Goal: Use online tool/utility: Utilize a website feature to perform a specific function

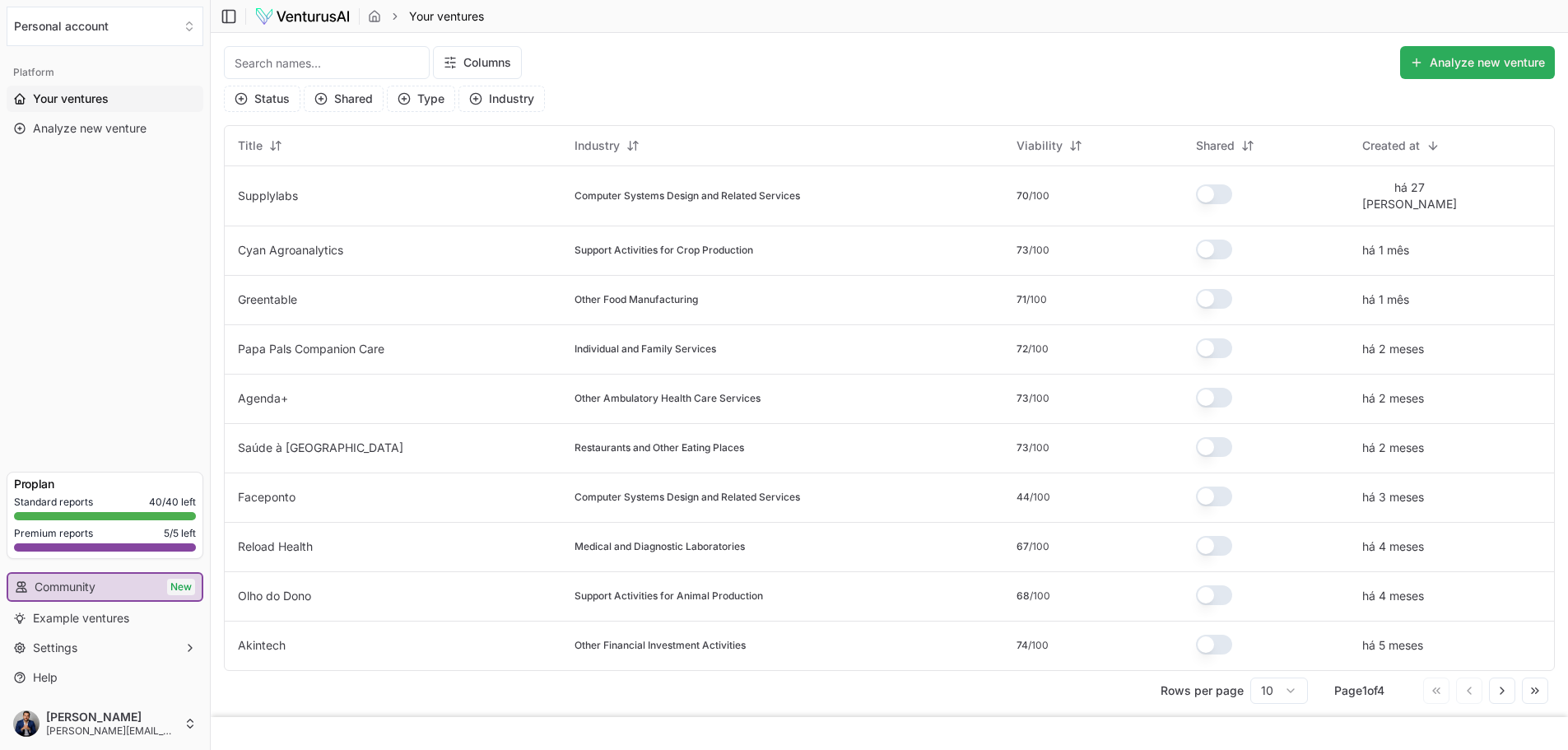
click at [1469, 59] on button "Analyze new venture" at bounding box center [1479, 62] width 155 height 33
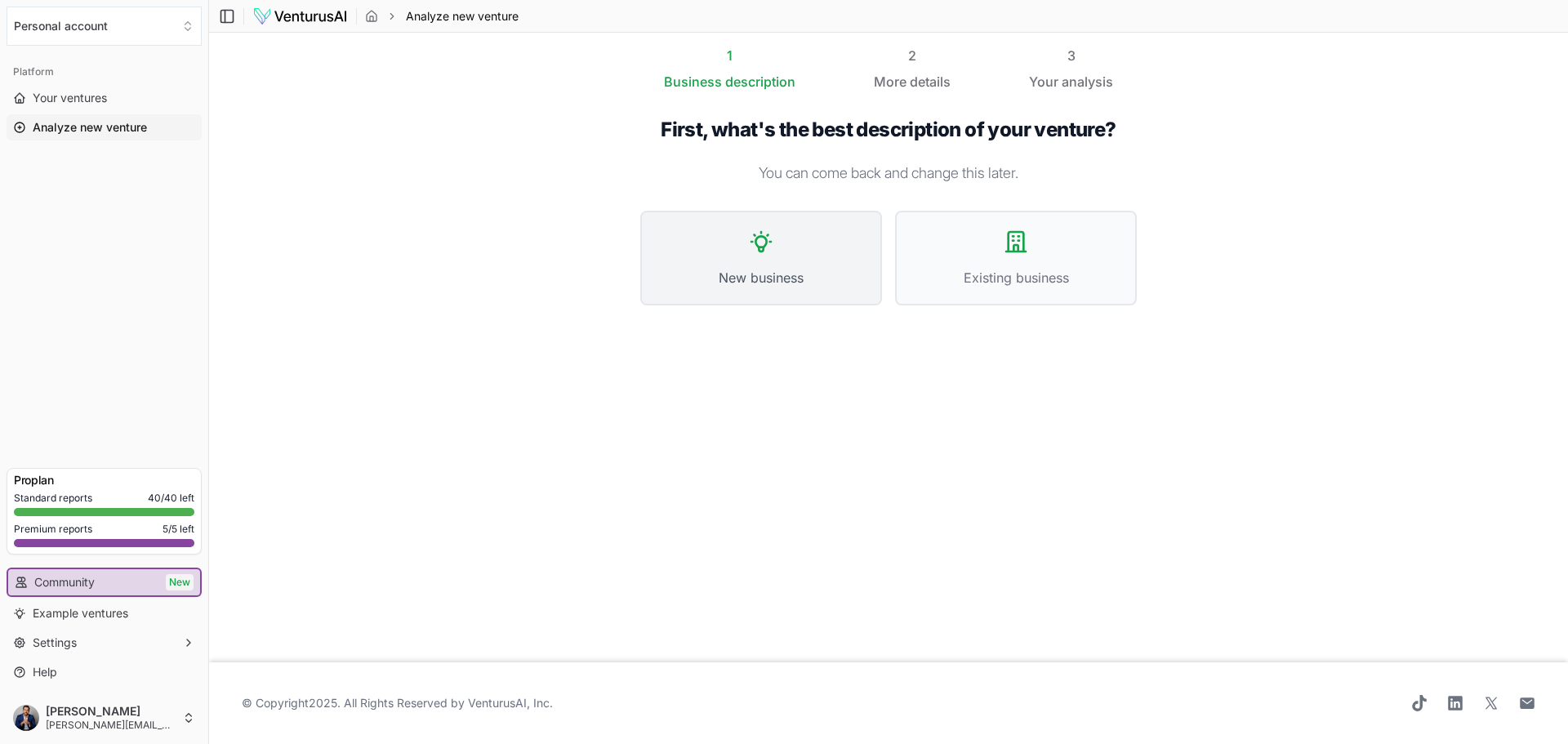
click at [762, 255] on button "New business" at bounding box center [760, 259] width 242 height 95
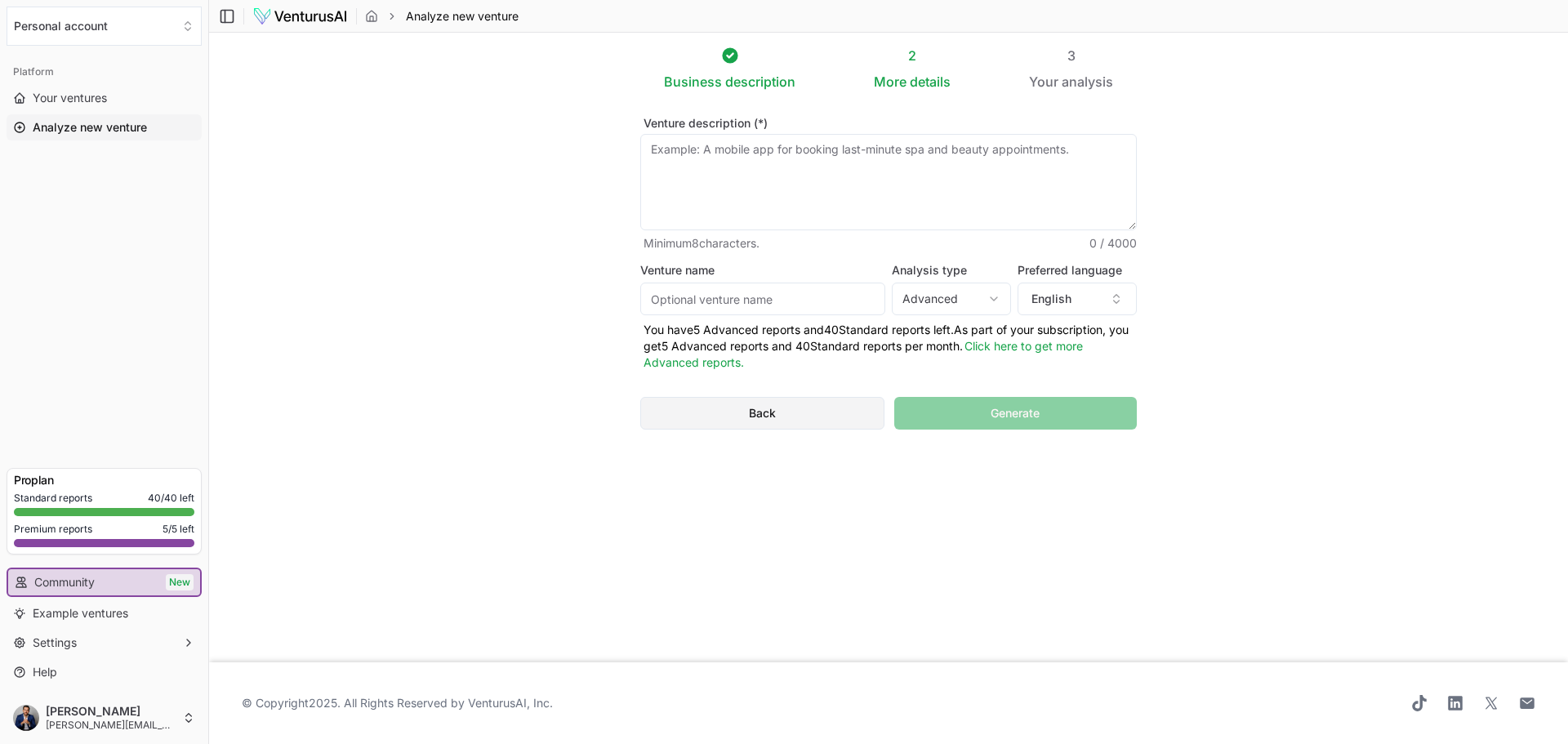
click at [787, 406] on button "Back" at bounding box center [762, 412] width 245 height 33
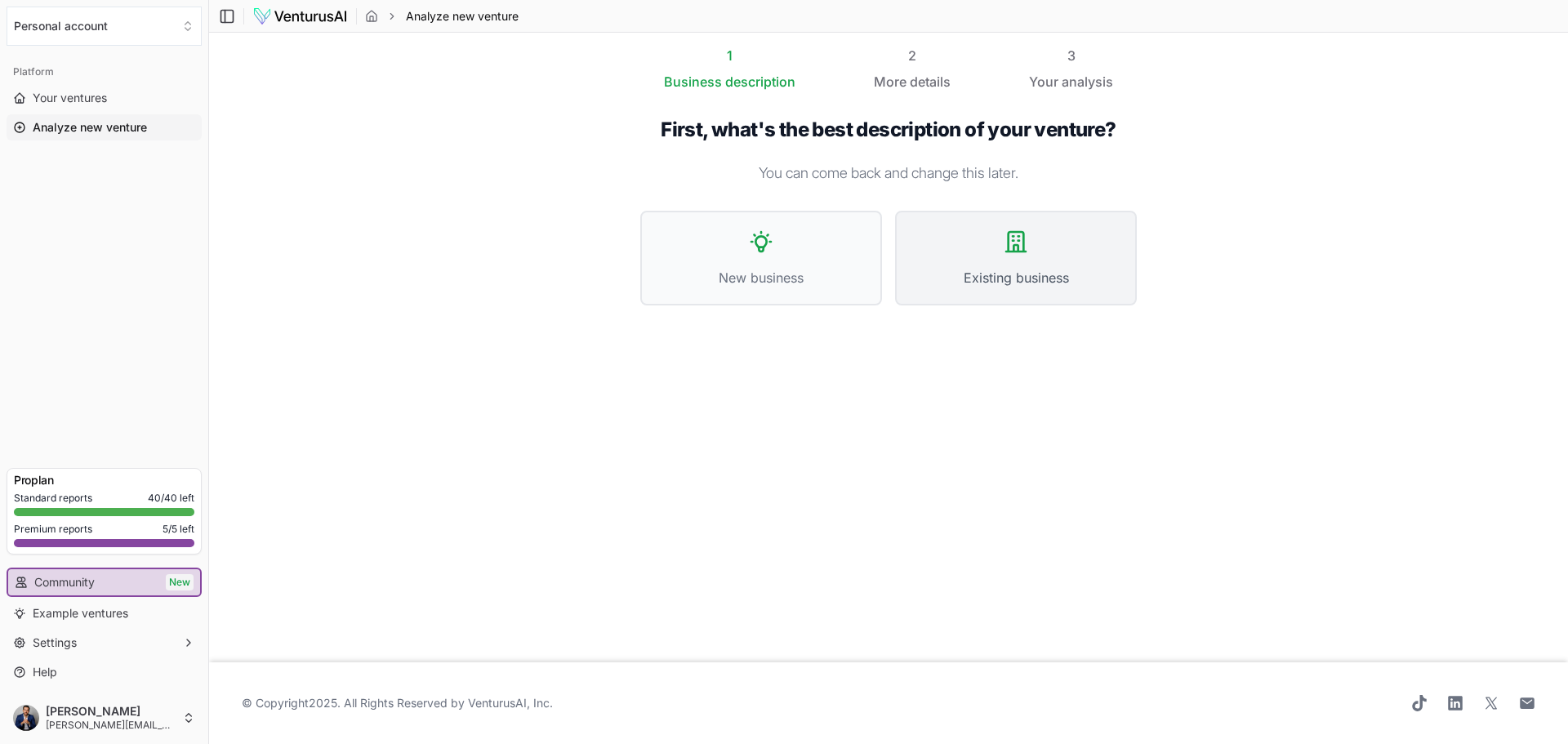
click at [996, 273] on span "Existing business" at bounding box center [1016, 278] width 206 height 20
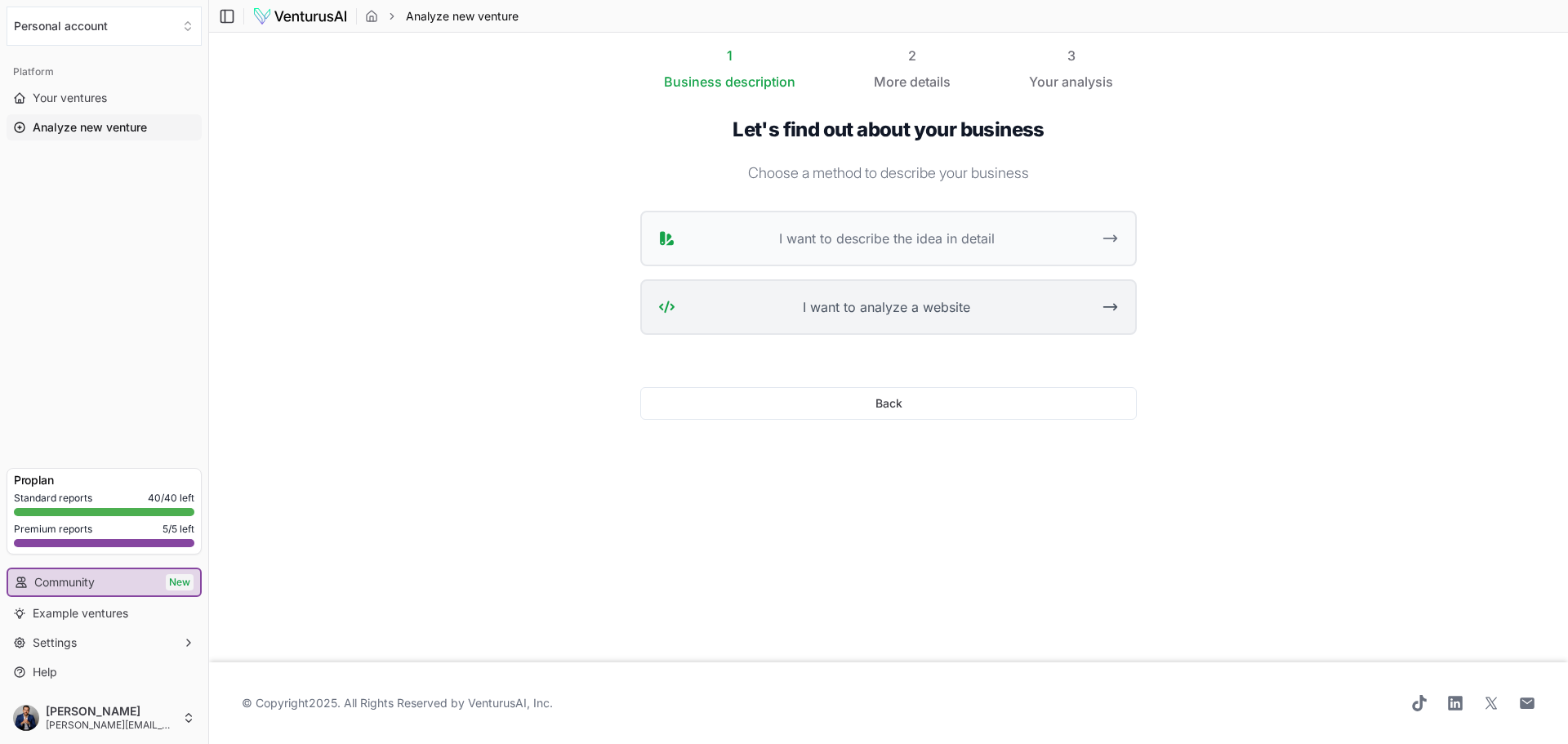
click at [943, 320] on button "I want to analyze a website" at bounding box center [888, 307] width 496 height 55
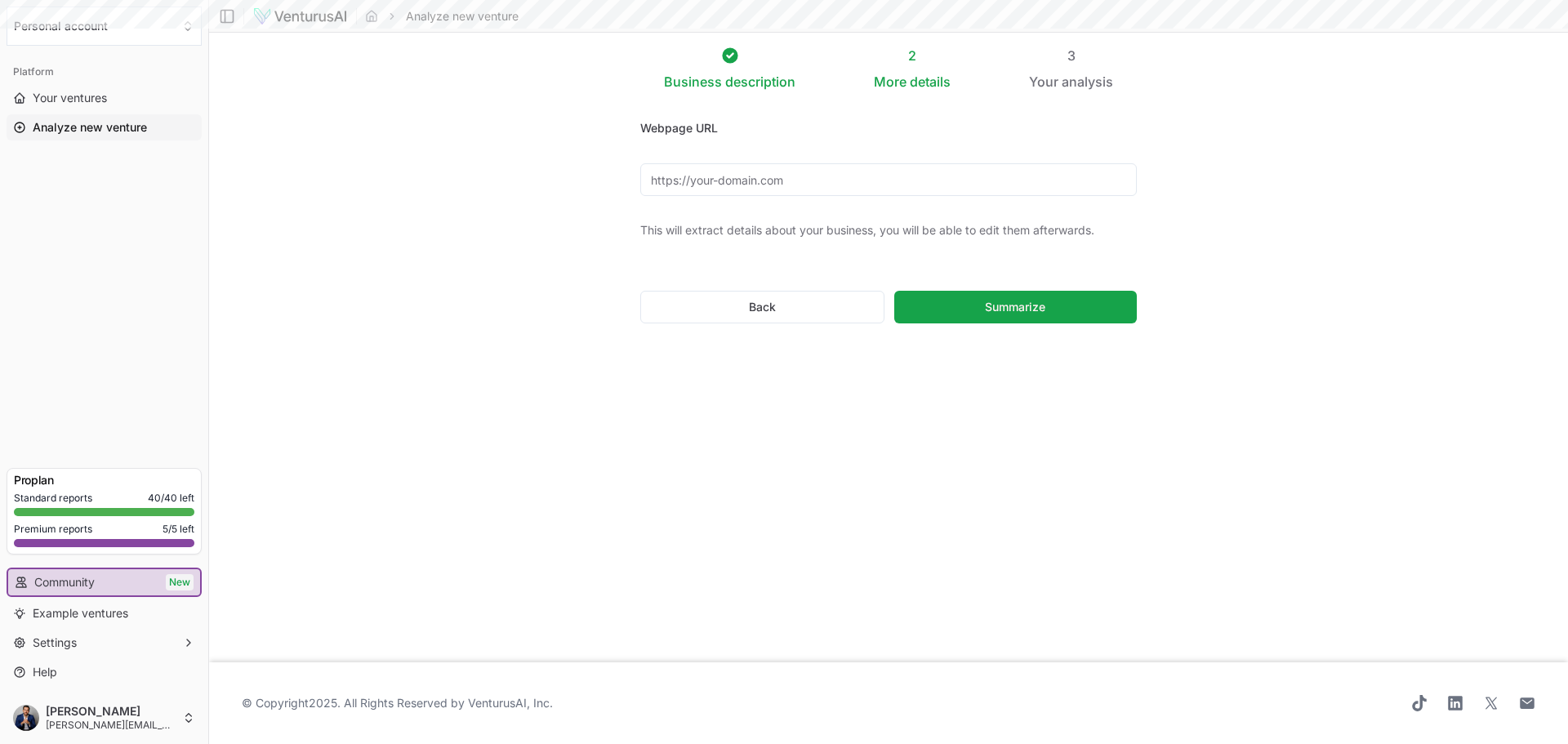
click at [760, 174] on input "Webpage URL" at bounding box center [888, 180] width 496 height 33
type input "[URL][DOMAIN_NAME]"
click at [947, 317] on button "Summarize" at bounding box center [1016, 307] width 243 height 33
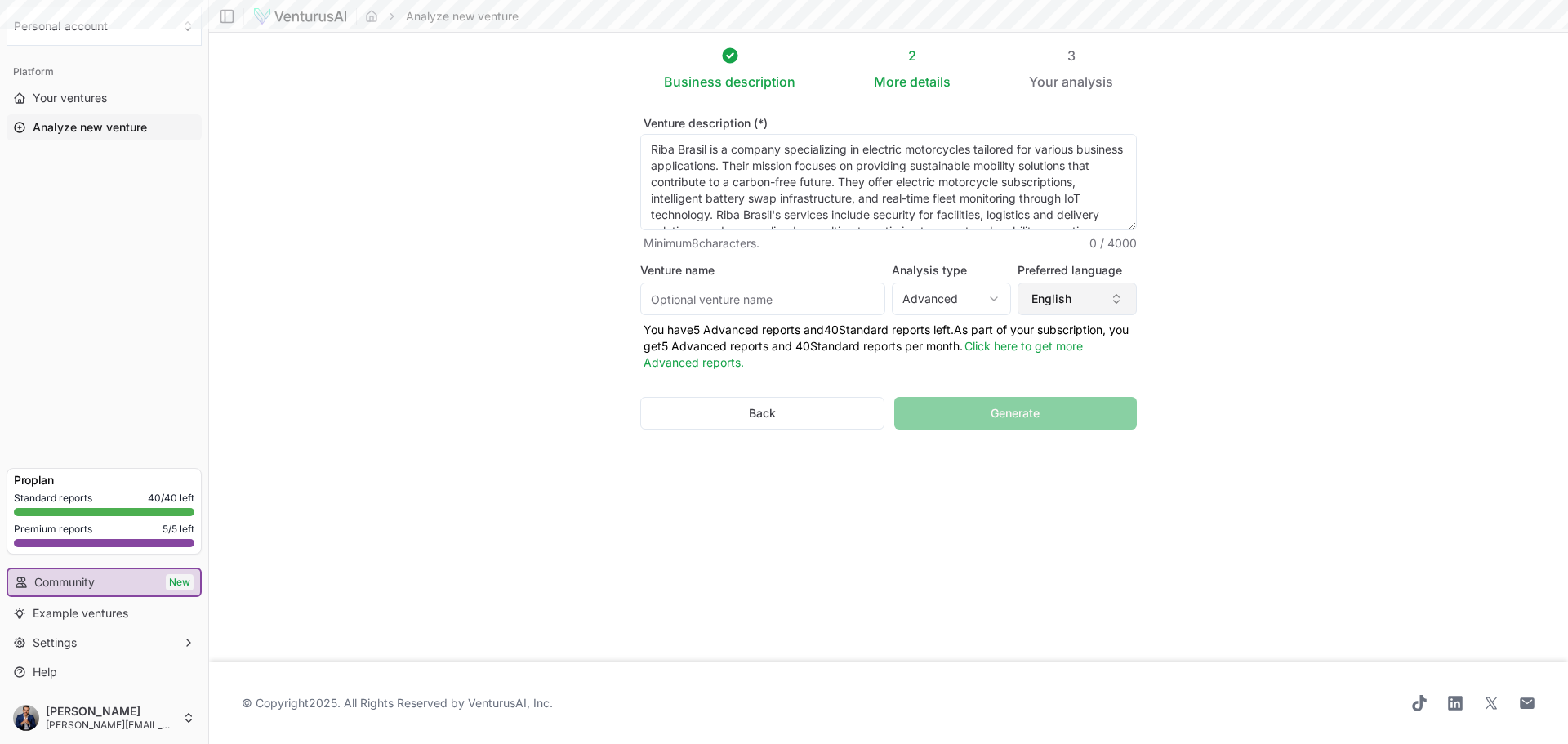
click at [1055, 297] on button "English" at bounding box center [1077, 299] width 119 height 33
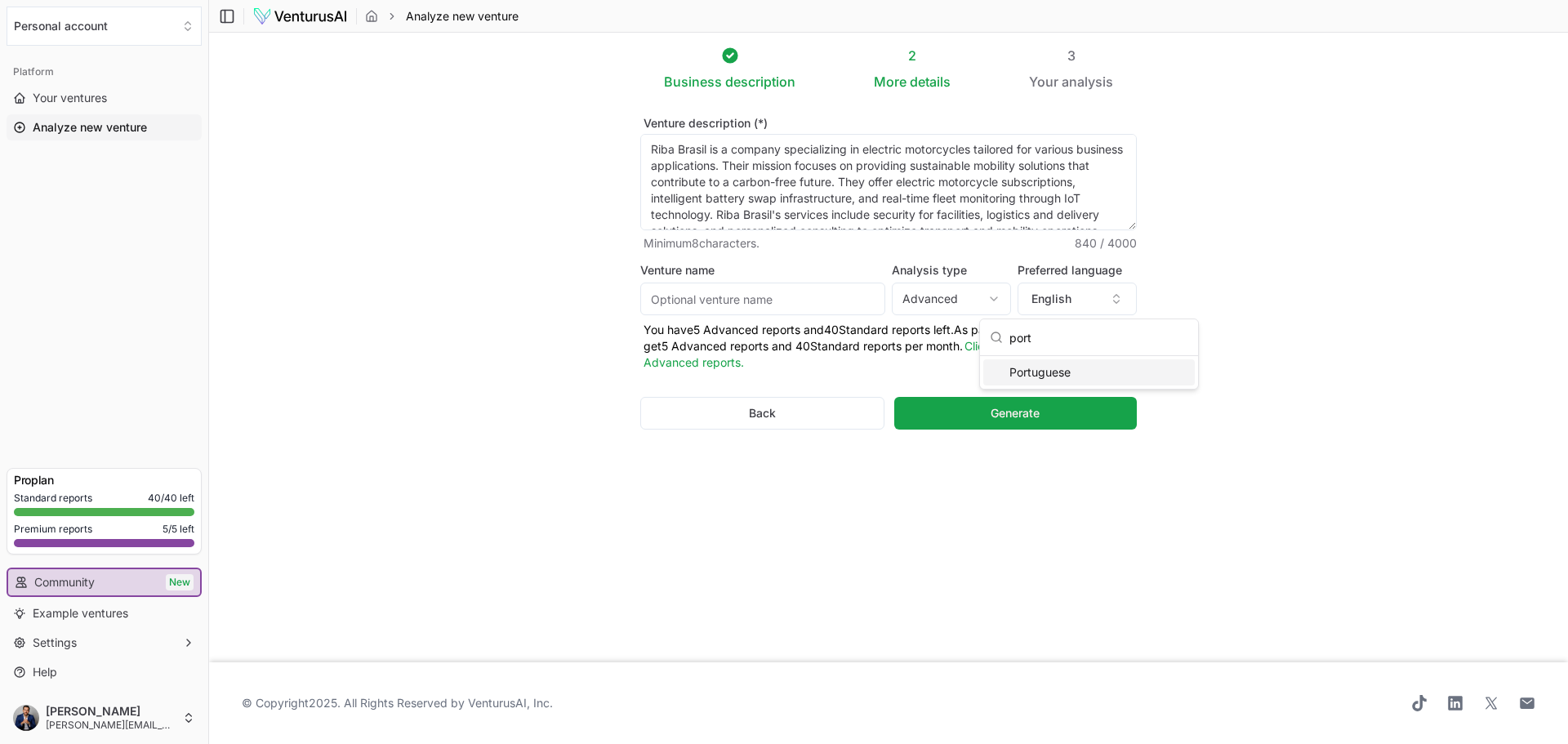
type input "port"
click at [1047, 368] on div "Portuguese" at bounding box center [1089, 372] width 211 height 26
click at [970, 298] on html "We value your privacy We use cookies to enhance your browsing experience, serve…" at bounding box center [784, 372] width 1568 height 744
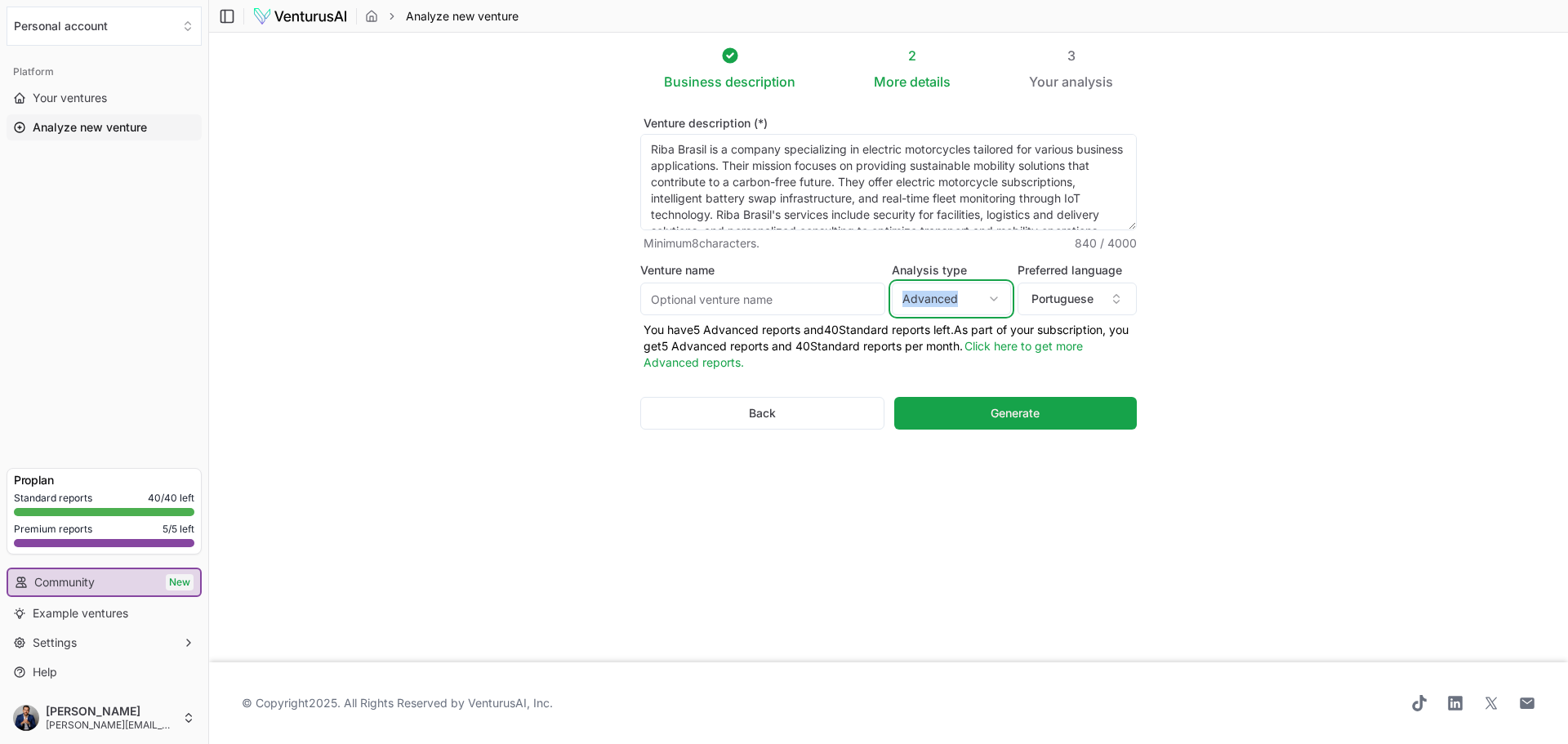
click at [970, 298] on html "We value your privacy We use cookies to enhance your browsing experience, serve…" at bounding box center [784, 372] width 1568 height 744
click at [1009, 417] on span "Generate" at bounding box center [1015, 413] width 49 height 17
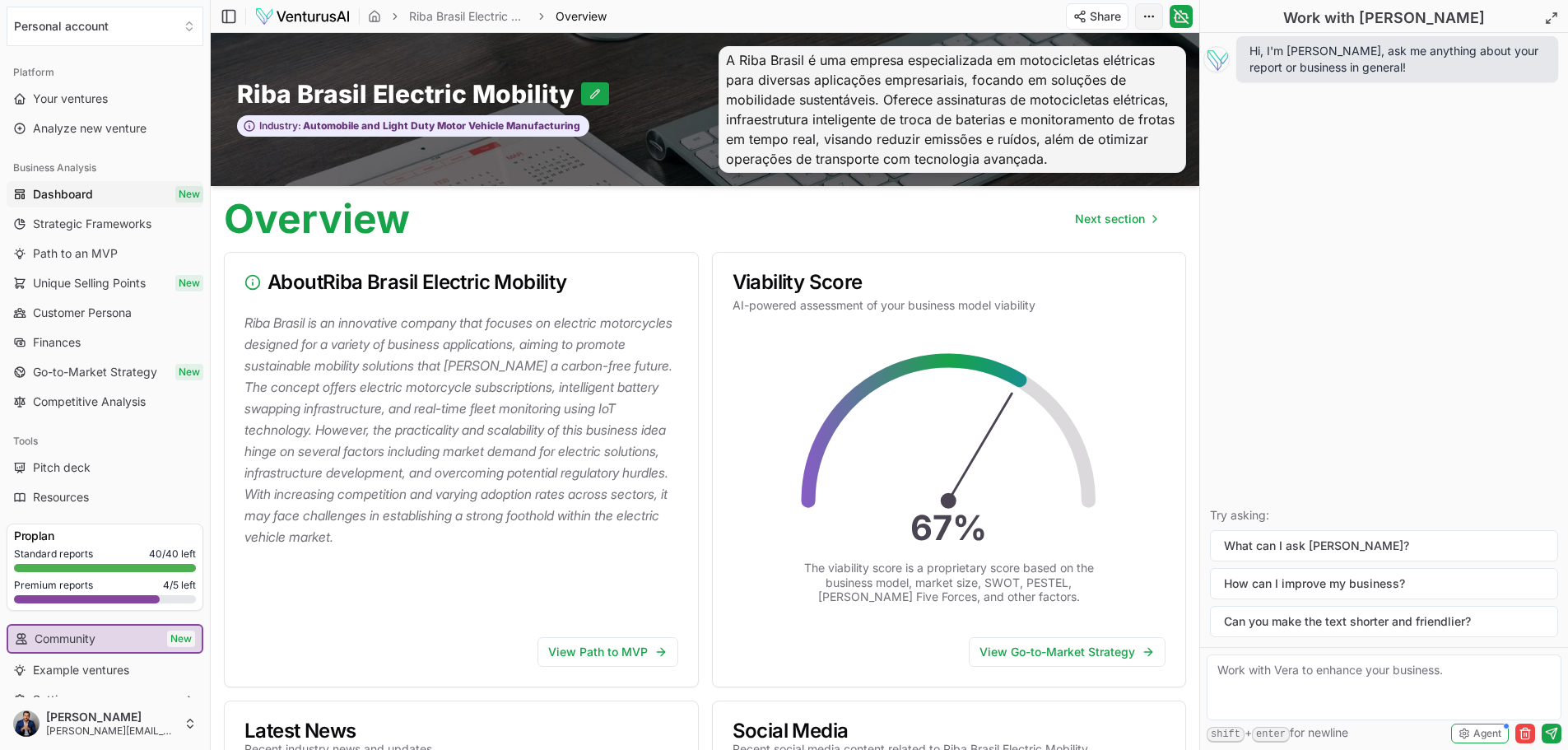
click at [1145, 20] on html "We value your privacy We use cookies to enhance your browsing experience, serve…" at bounding box center [784, 375] width 1568 height 750
click at [1115, 72] on div "Download PDF" at bounding box center [1088, 77] width 137 height 26
